Goal: Go to known website: Access a specific website the user already knows

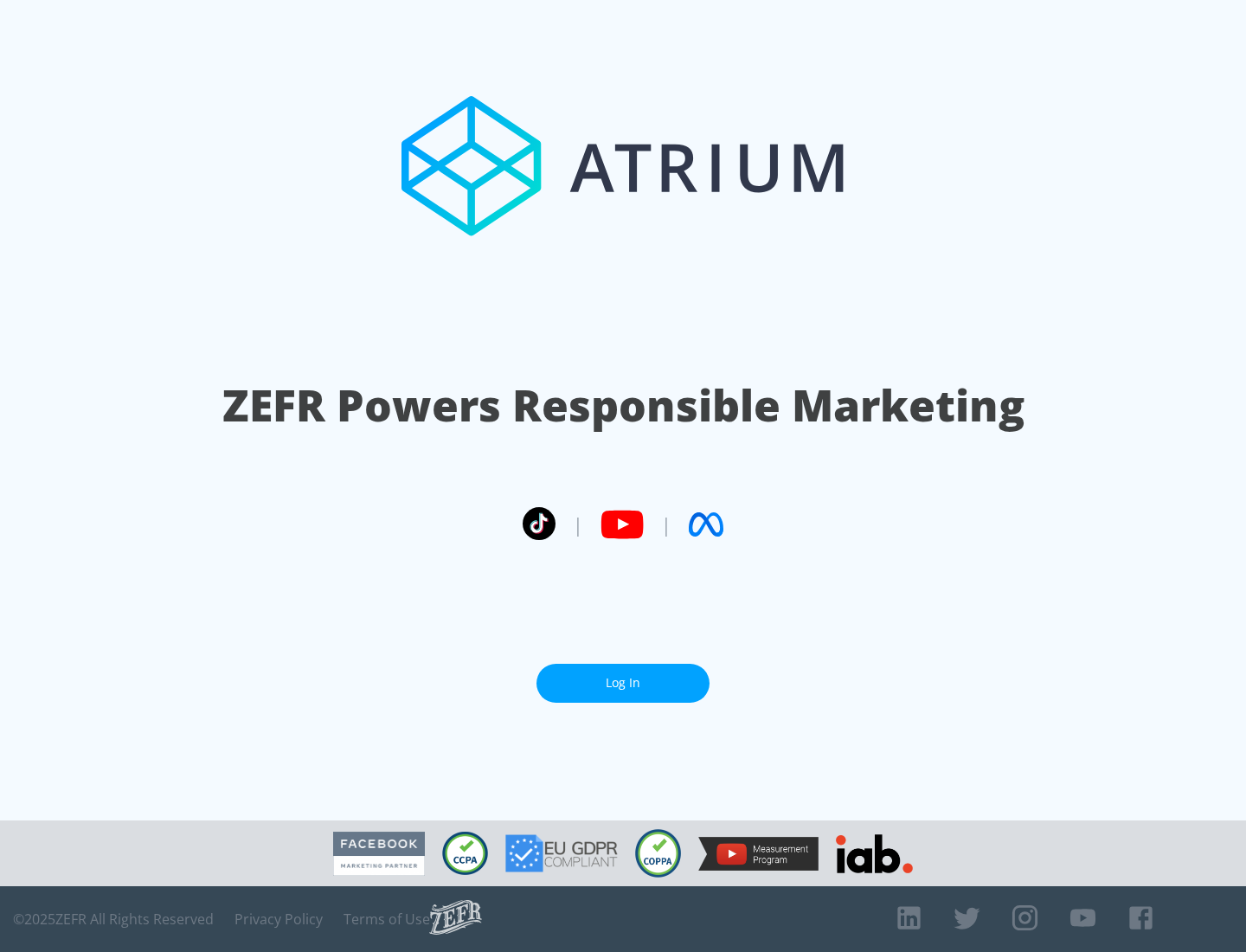
click at [623, 683] on link "Log In" at bounding box center [623, 683] width 173 height 39
